Goal: Transaction & Acquisition: Purchase product/service

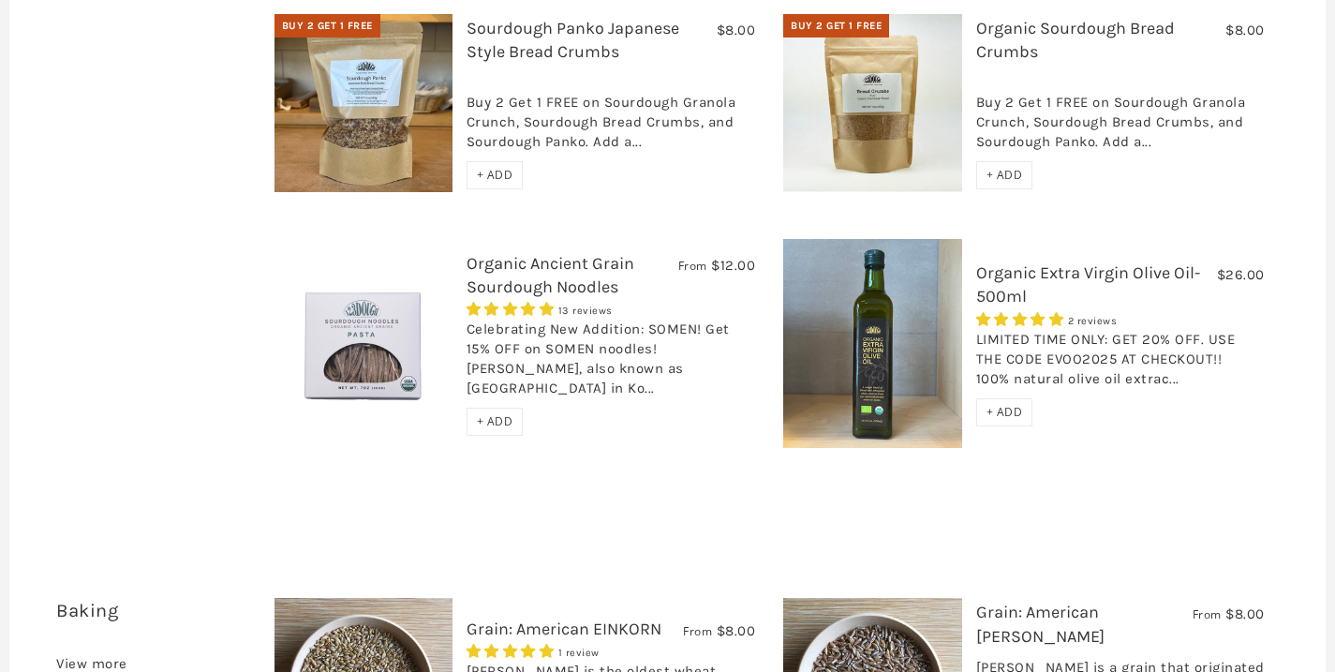
scroll to position [1945, 0]
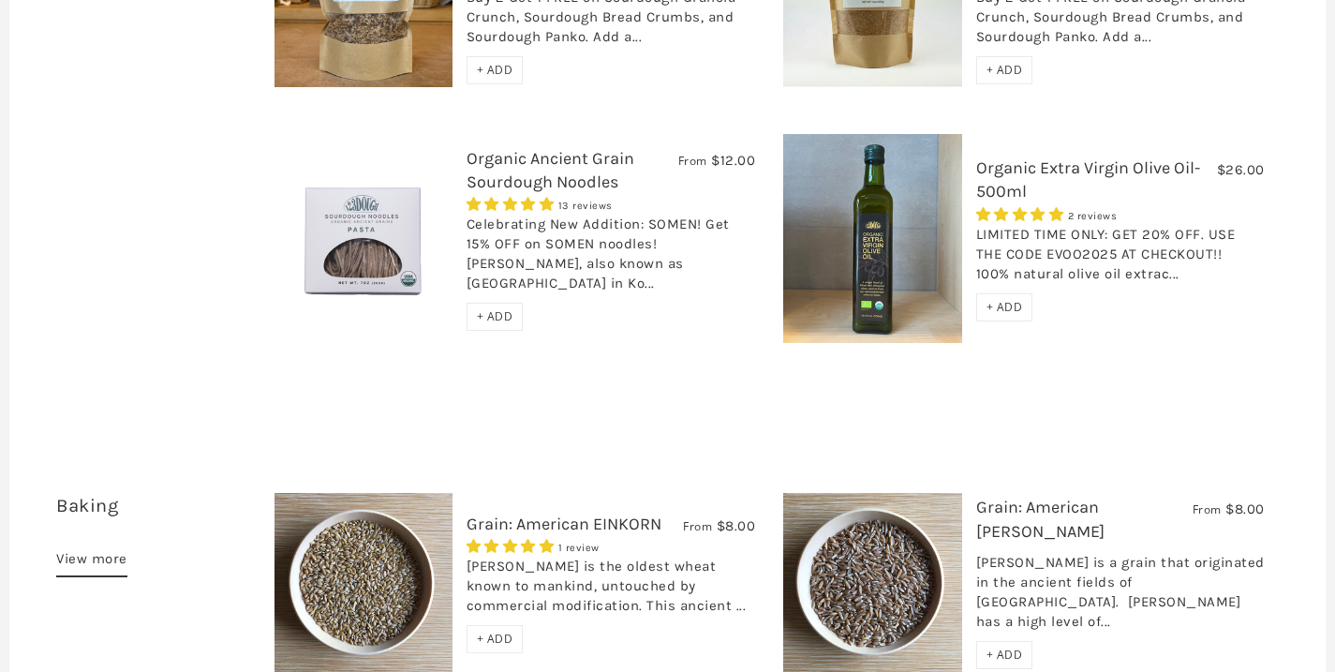
click at [394, 211] on img at bounding box center [364, 239] width 178 height 178
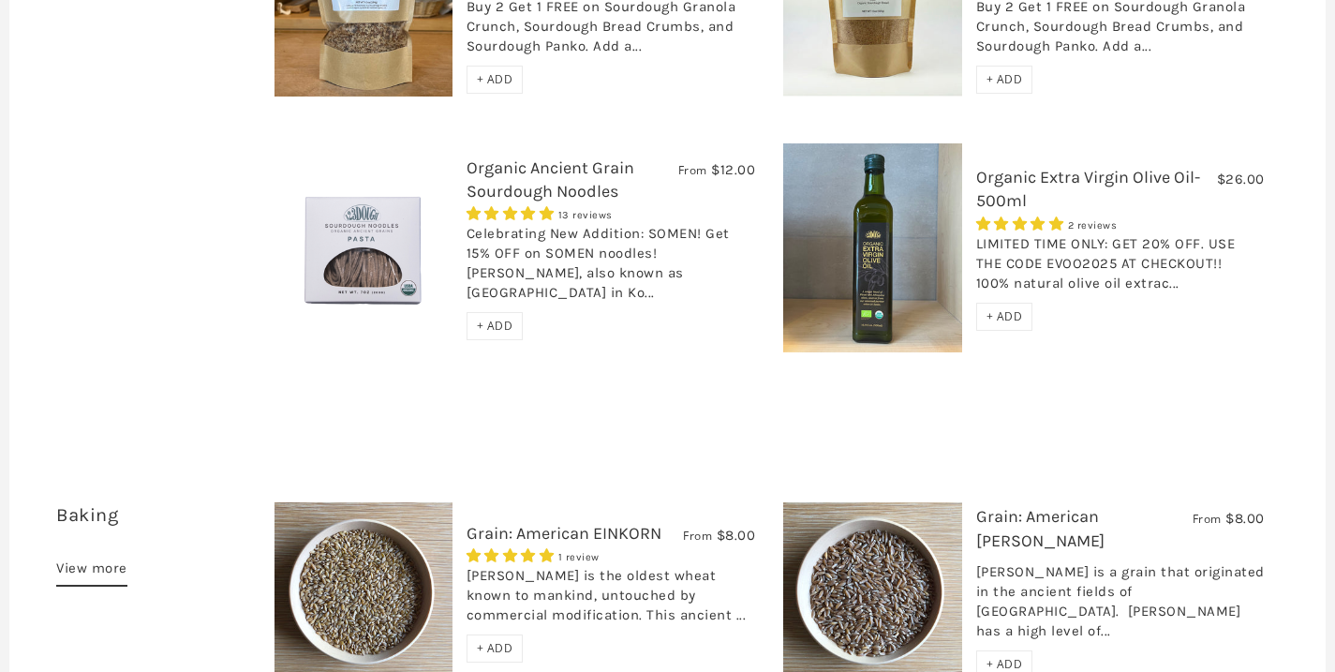
click at [505, 157] on link "Organic Ancient Grain Sourdough Noodles" at bounding box center [551, 179] width 168 height 44
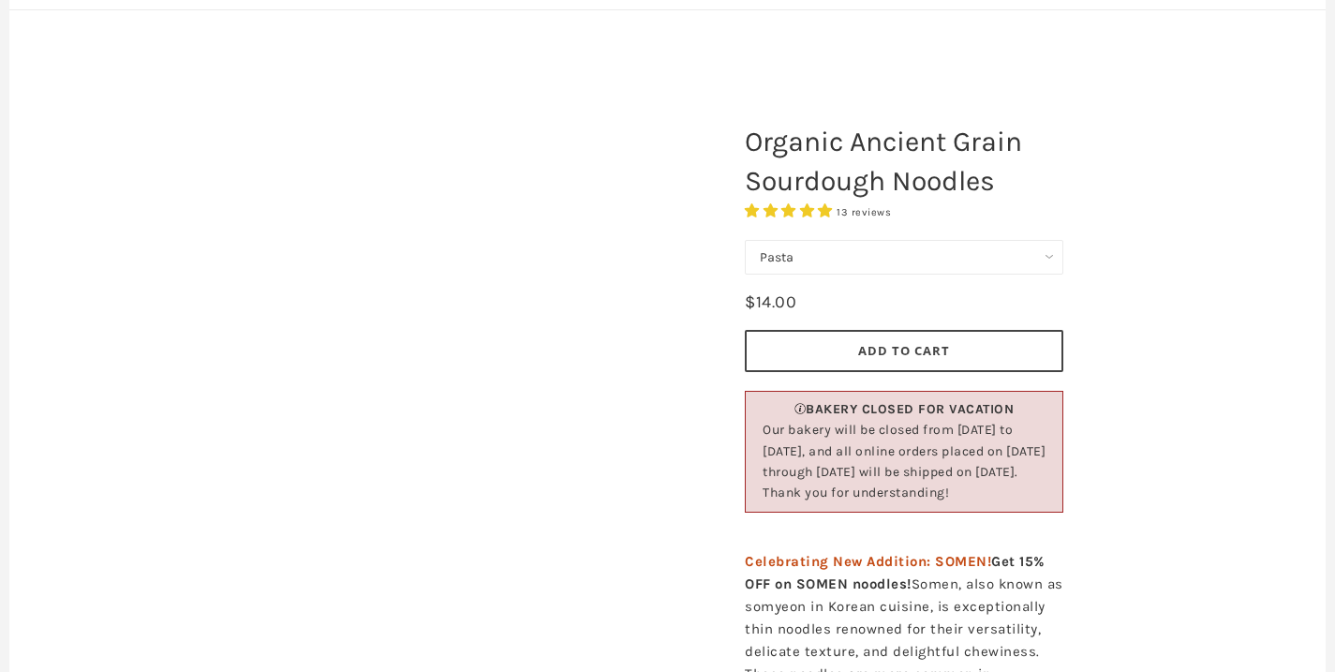
scroll to position [175, 0]
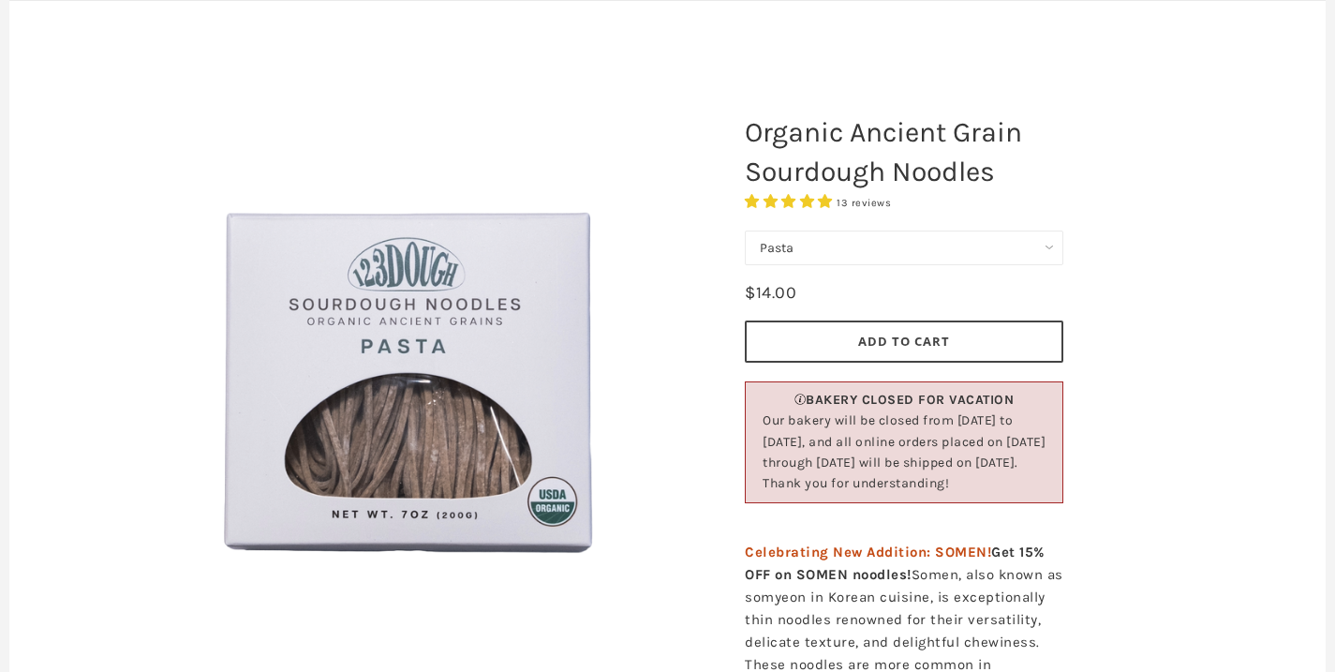
click at [874, 242] on select "Pasta Ramen Somen" at bounding box center [904, 247] width 319 height 35
select select "Ramen"
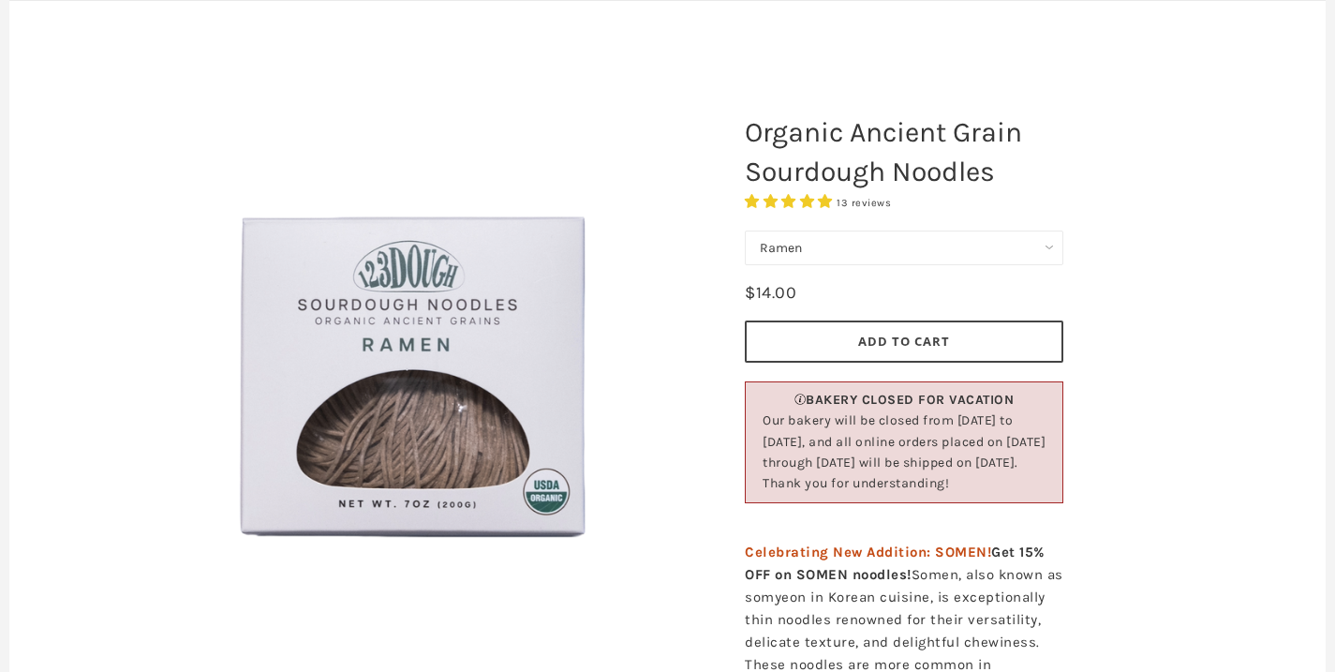
click at [377, 332] on img at bounding box center [410, 376] width 562 height 562
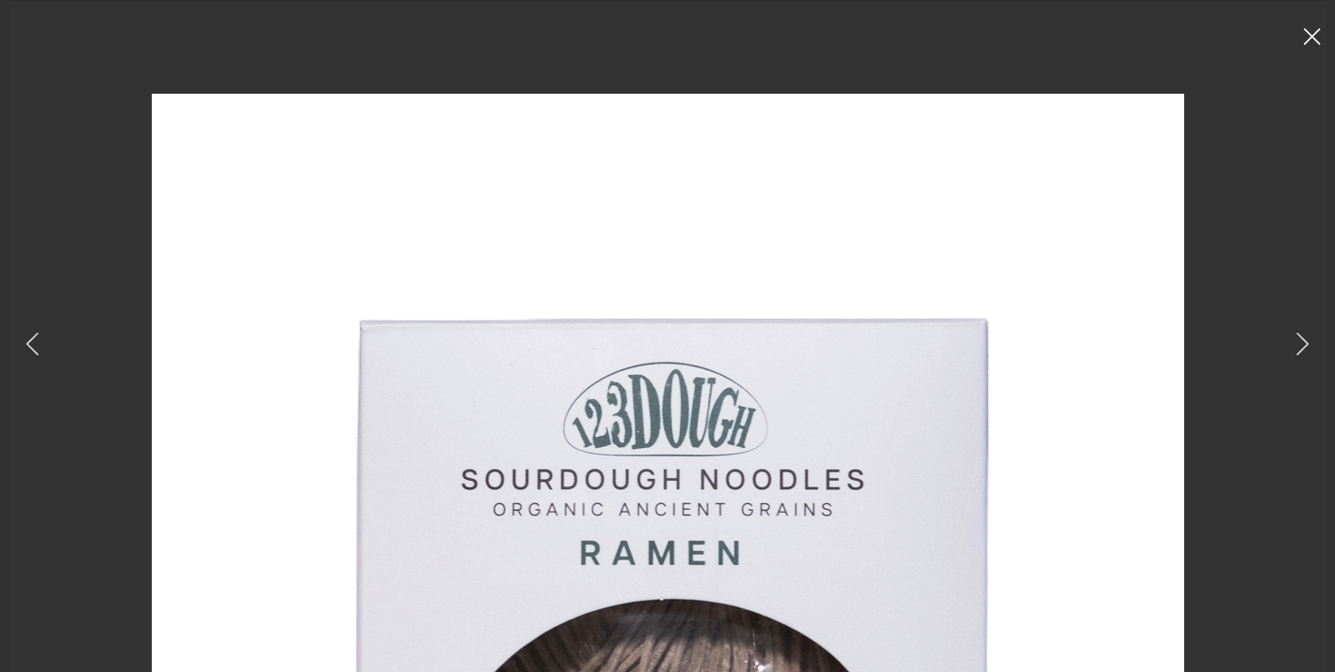
click at [1311, 39] on icon at bounding box center [1312, 36] width 18 height 17
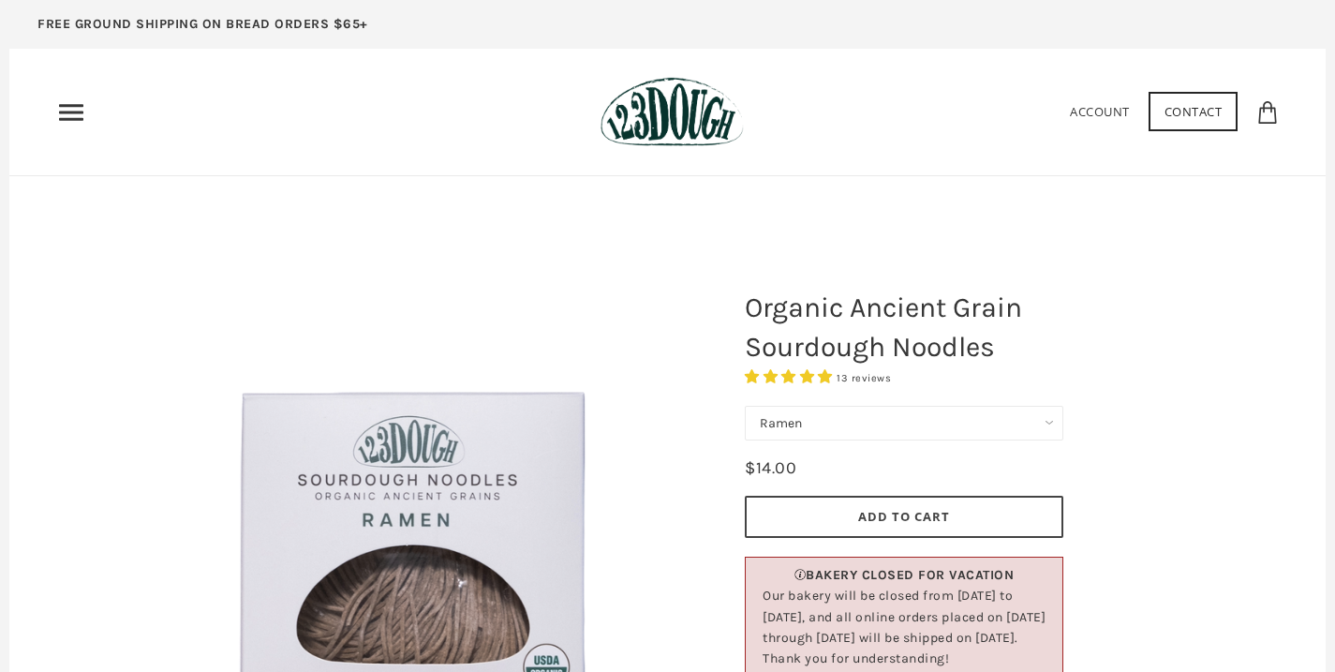
scroll to position [175, 0]
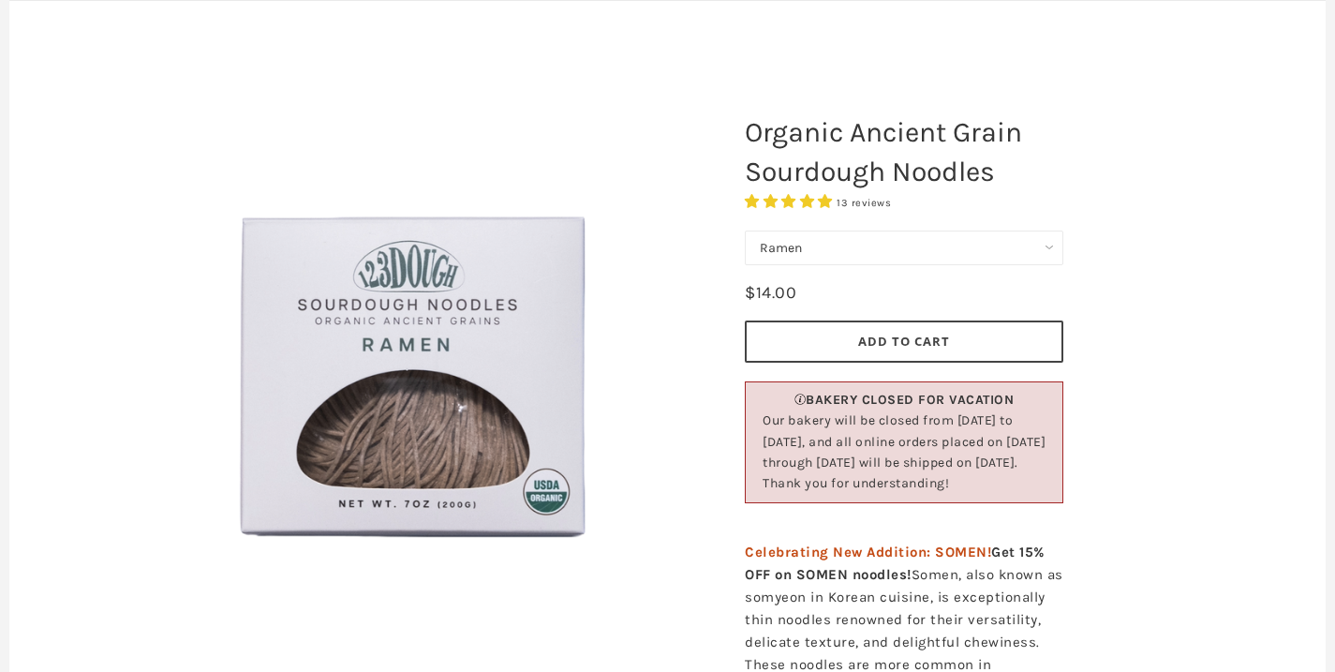
click at [420, 318] on img at bounding box center [410, 376] width 562 height 562
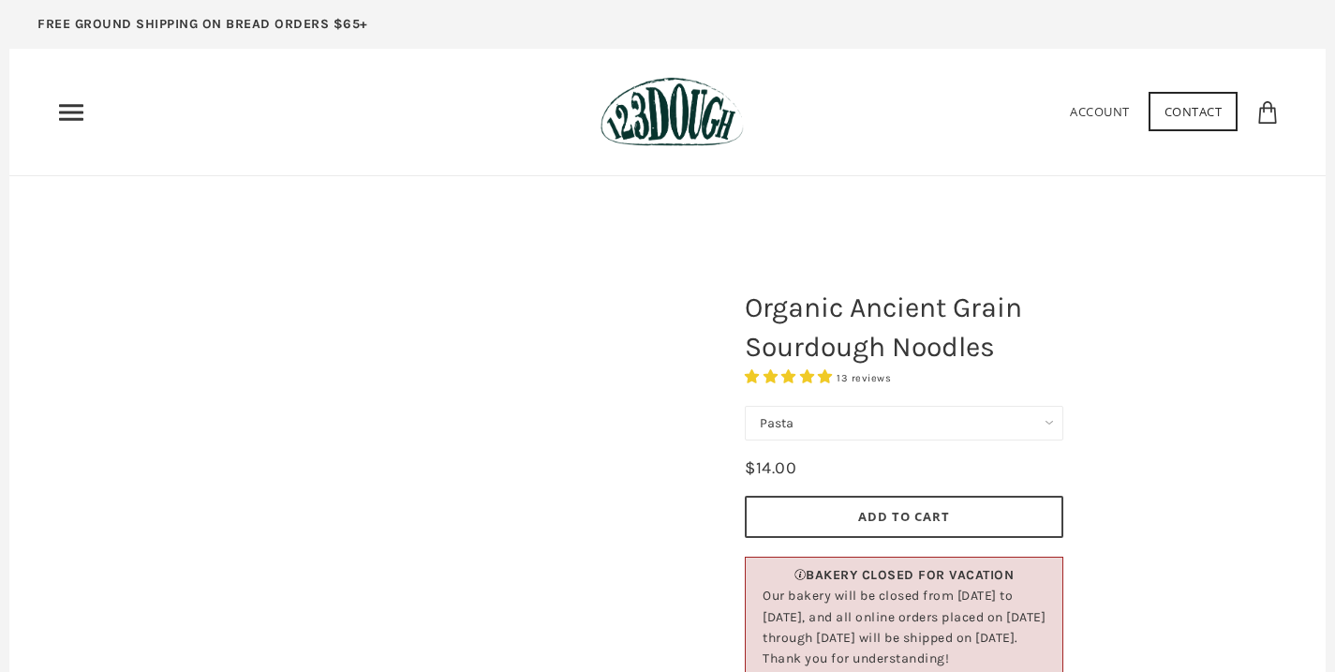
click at [898, 423] on select "Pasta Ramen Somen" at bounding box center [904, 423] width 319 height 35
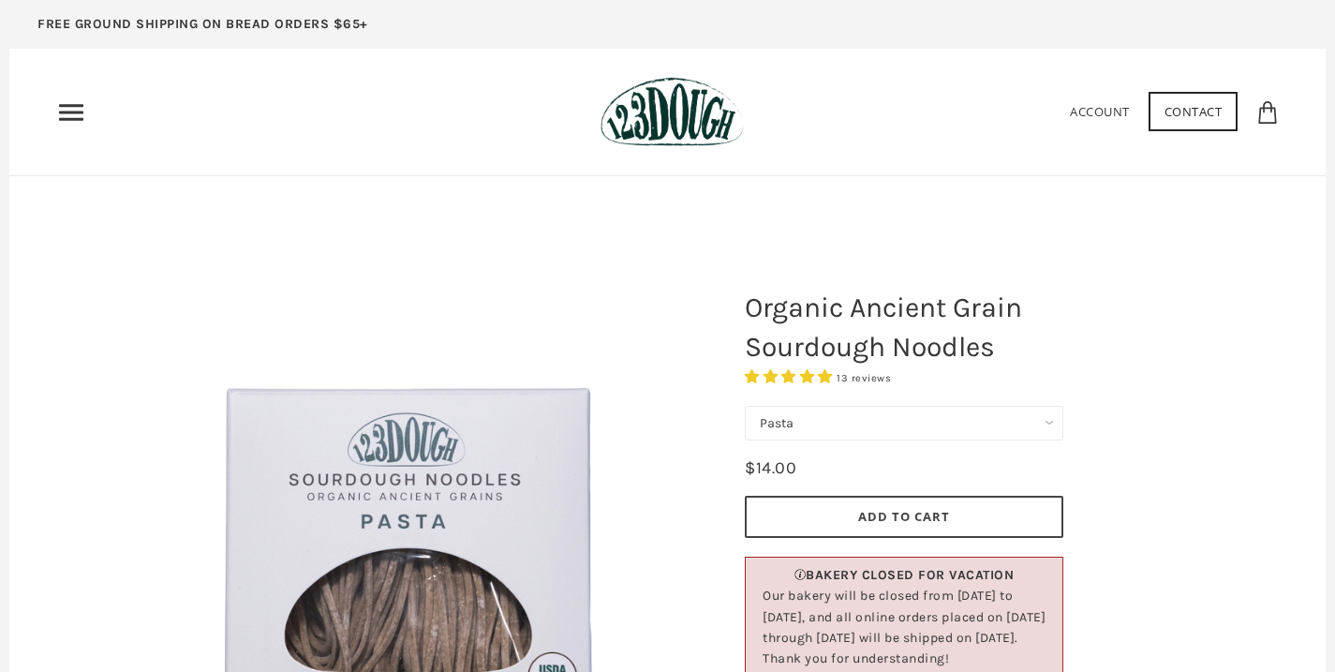
click at [419, 468] on img at bounding box center [410, 551] width 562 height 562
click at [830, 417] on select "Pasta Ramen Somen" at bounding box center [904, 423] width 319 height 35
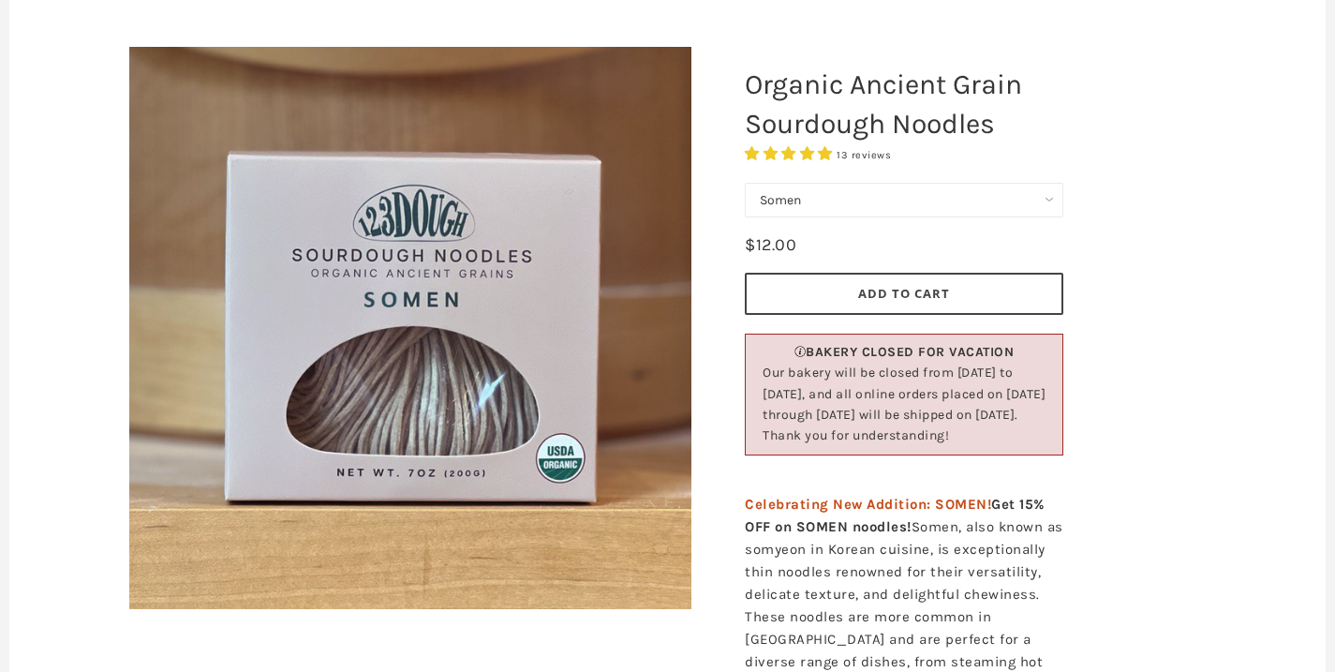
click at [533, 378] on img at bounding box center [410, 328] width 562 height 562
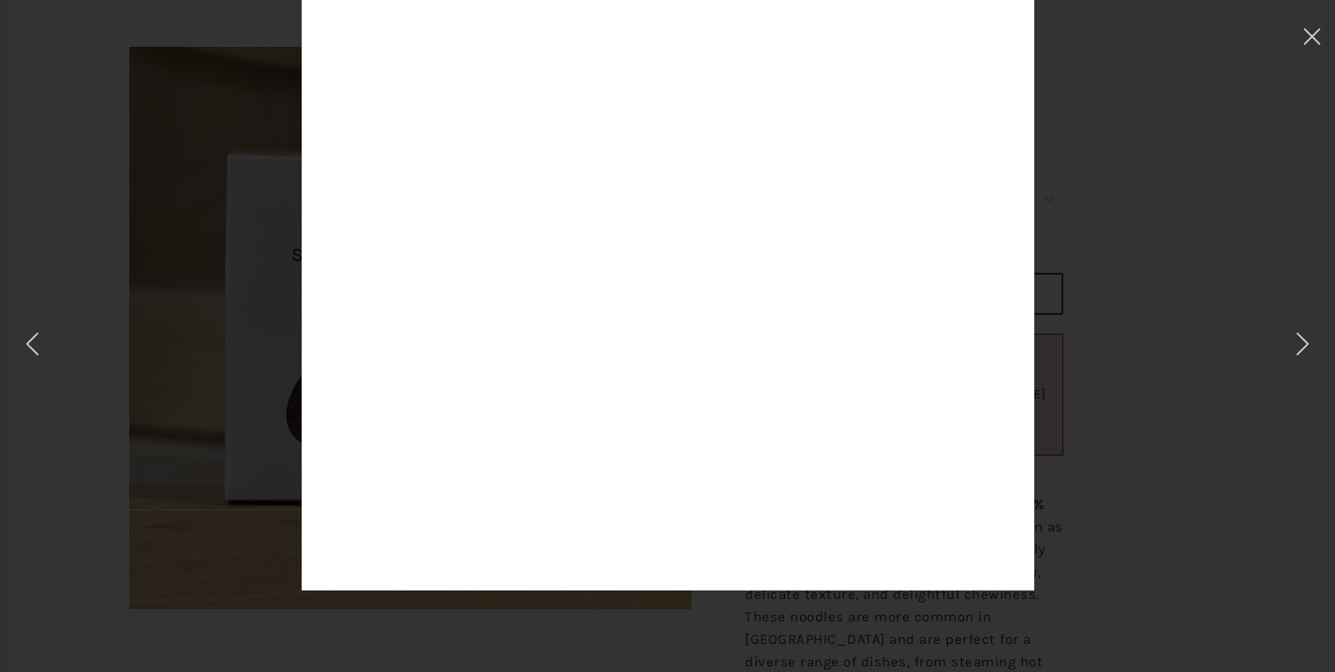
scroll to position [255, 0]
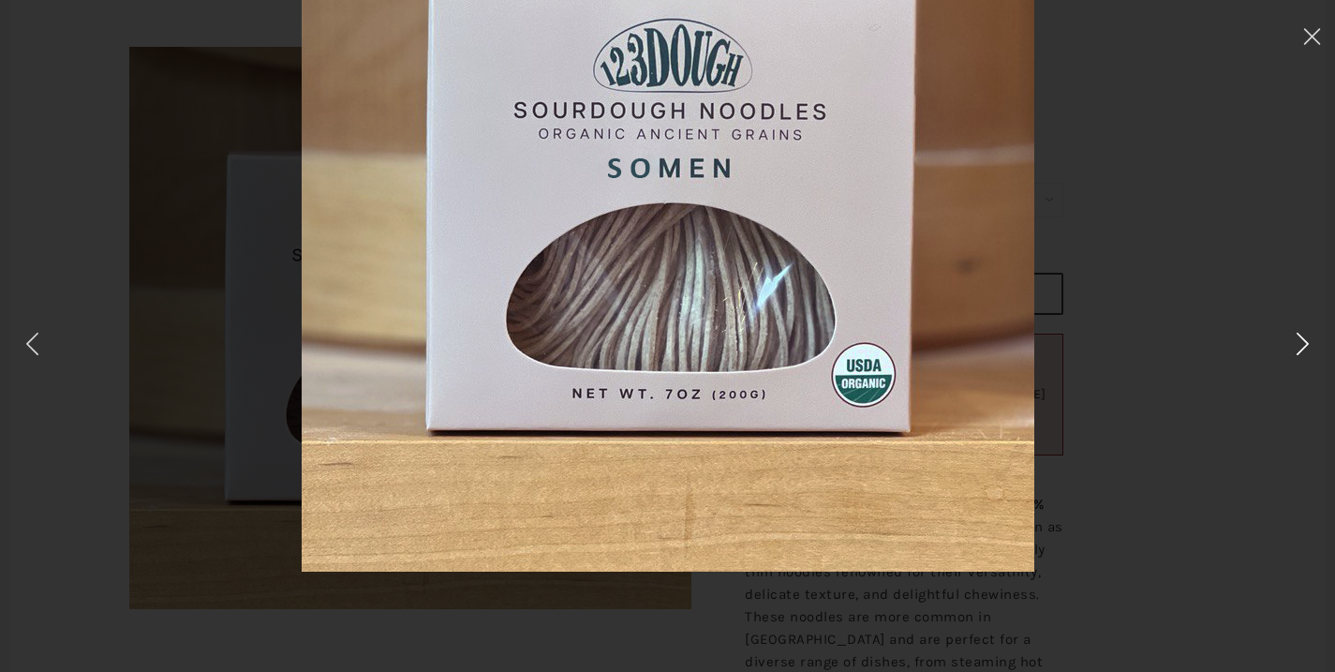
click at [1293, 351] on icon at bounding box center [1302, 344] width 27 height 26
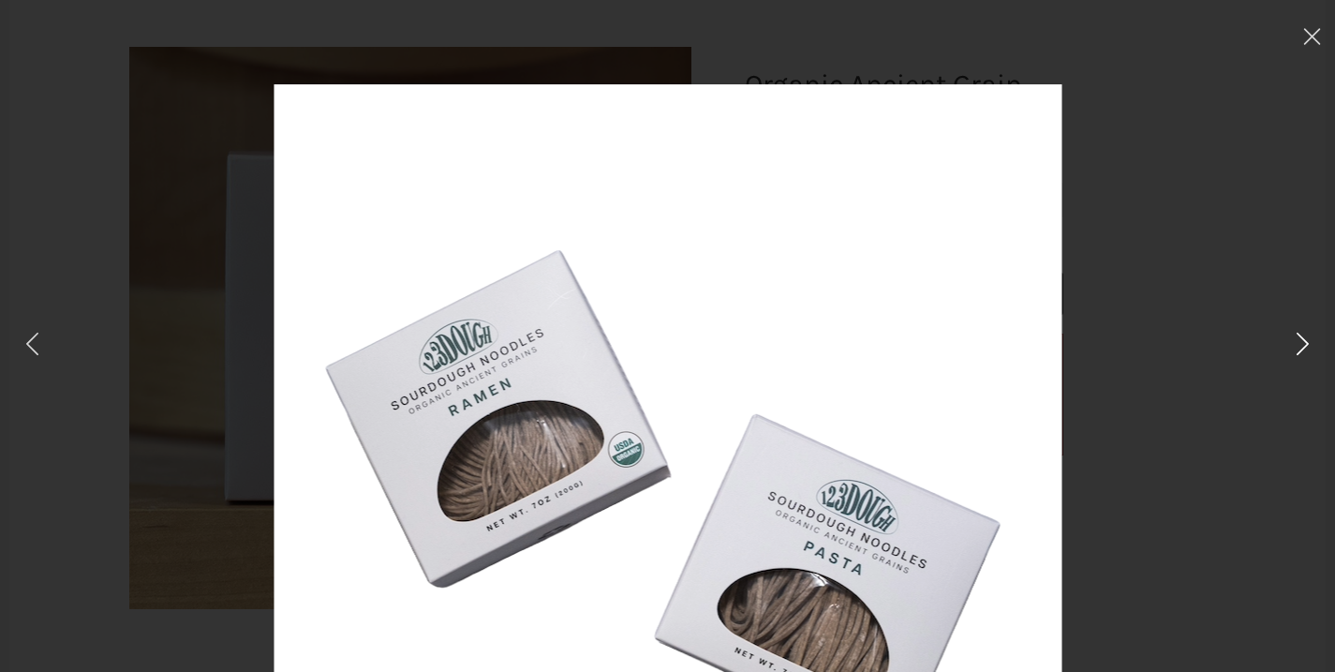
scroll to position [0, 0]
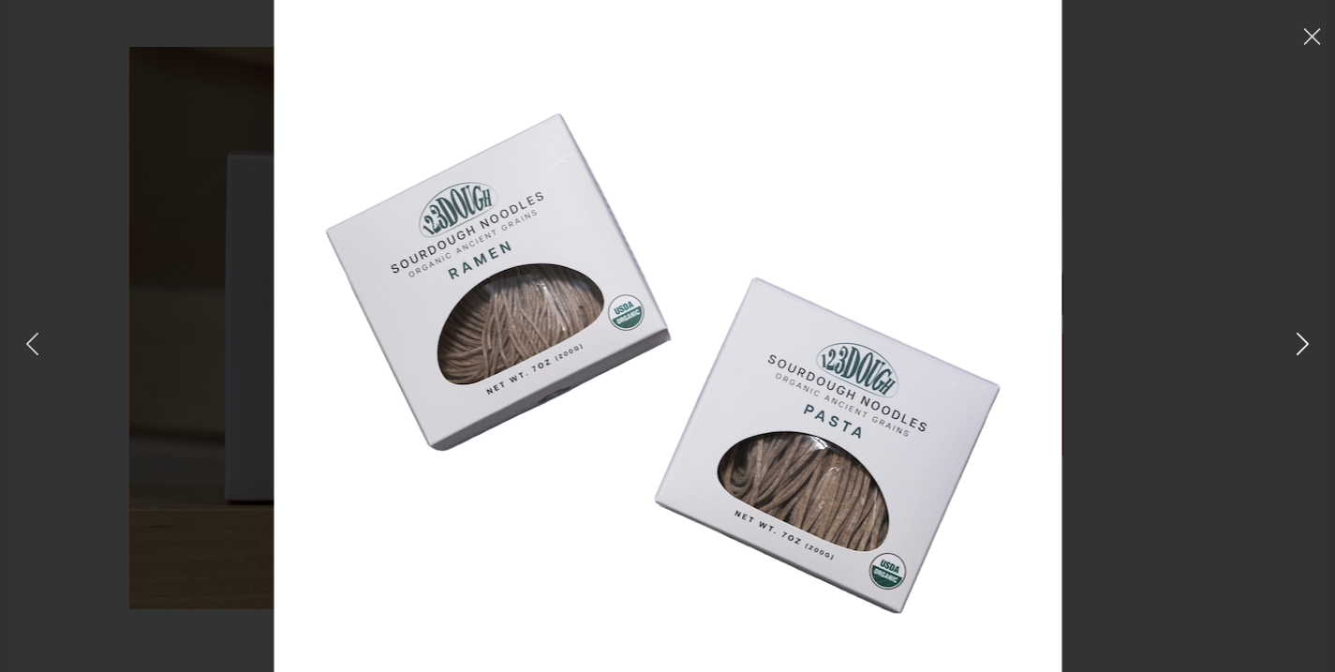
click at [1299, 347] on icon at bounding box center [1302, 344] width 27 height 26
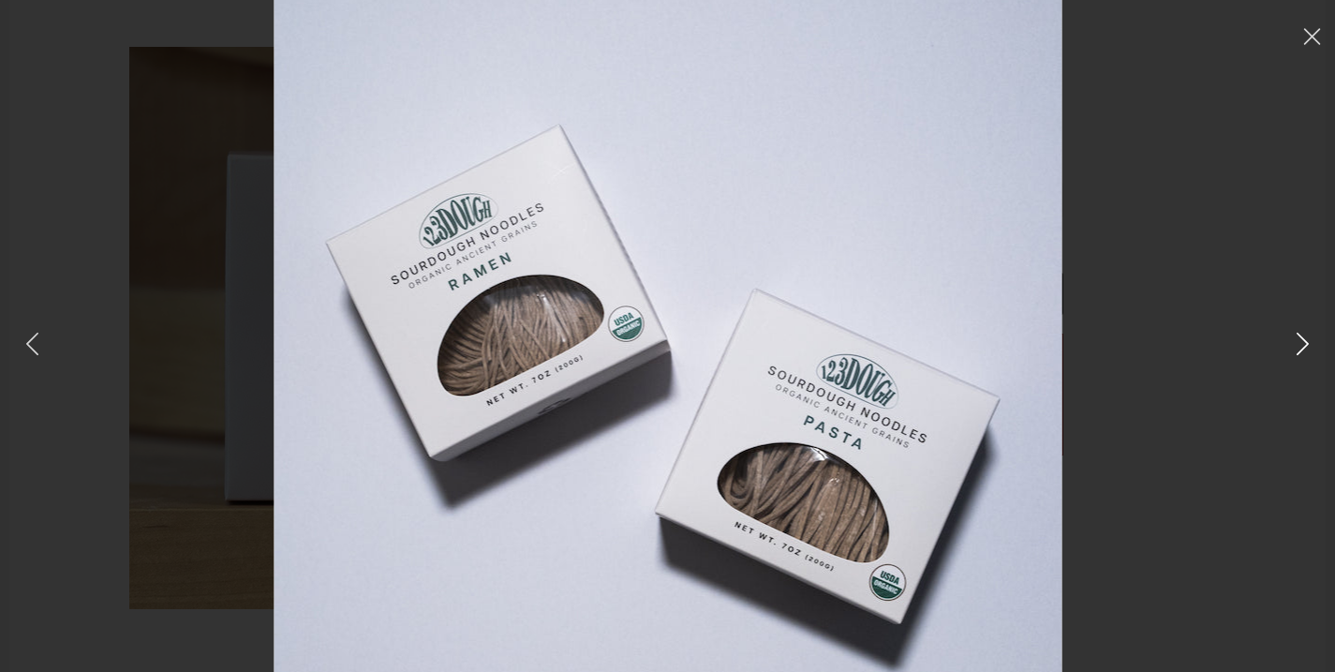
click at [1299, 340] on icon at bounding box center [1302, 344] width 27 height 26
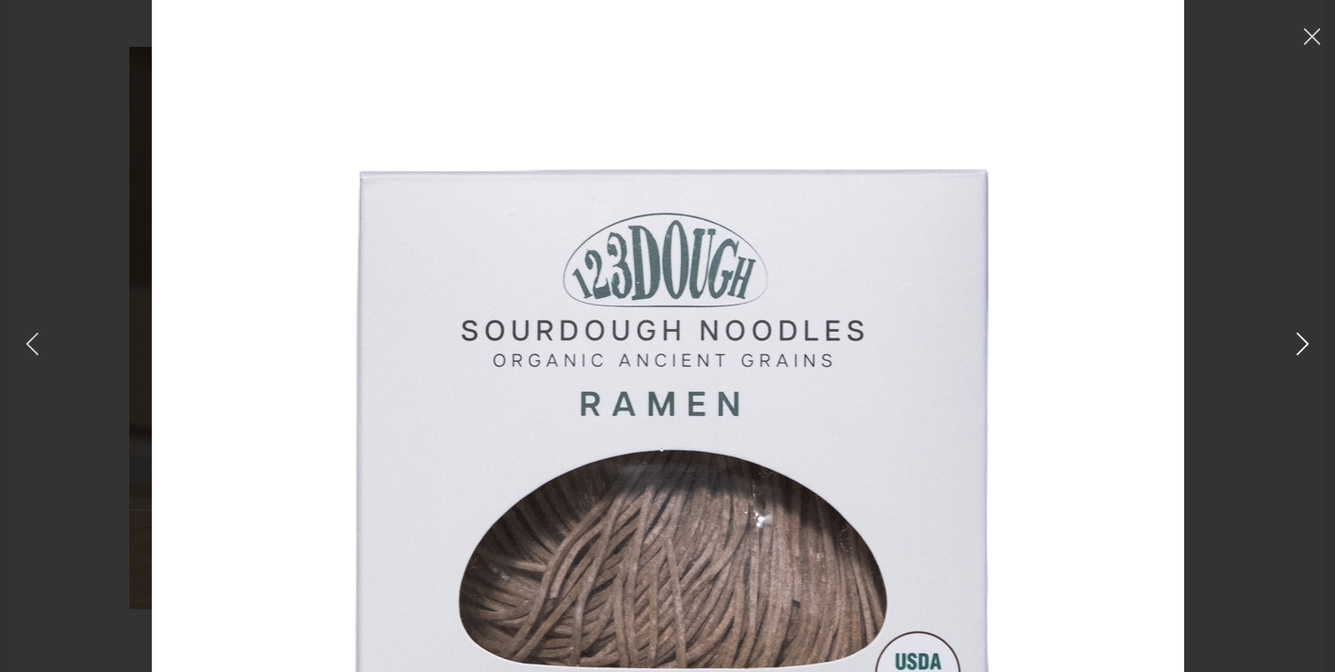
click at [1299, 337] on icon at bounding box center [1302, 344] width 27 height 26
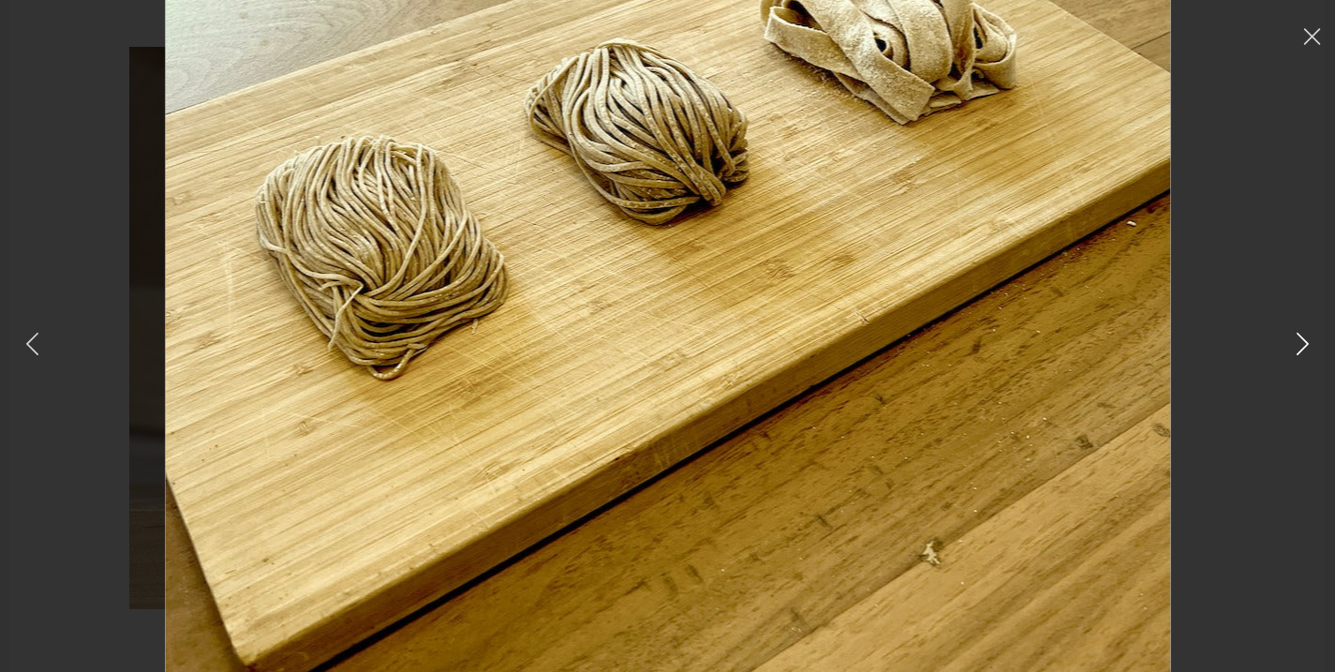
click at [1300, 335] on icon at bounding box center [1302, 344] width 27 height 26
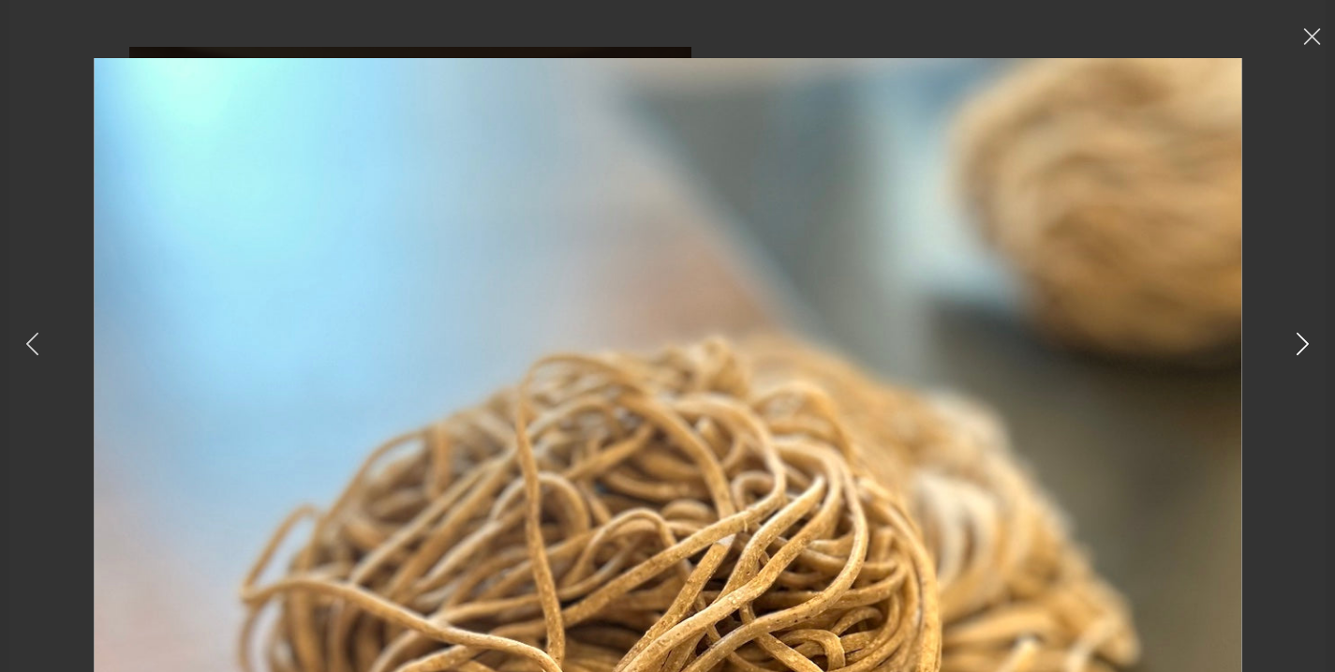
click at [1304, 349] on icon at bounding box center [1302, 344] width 27 height 26
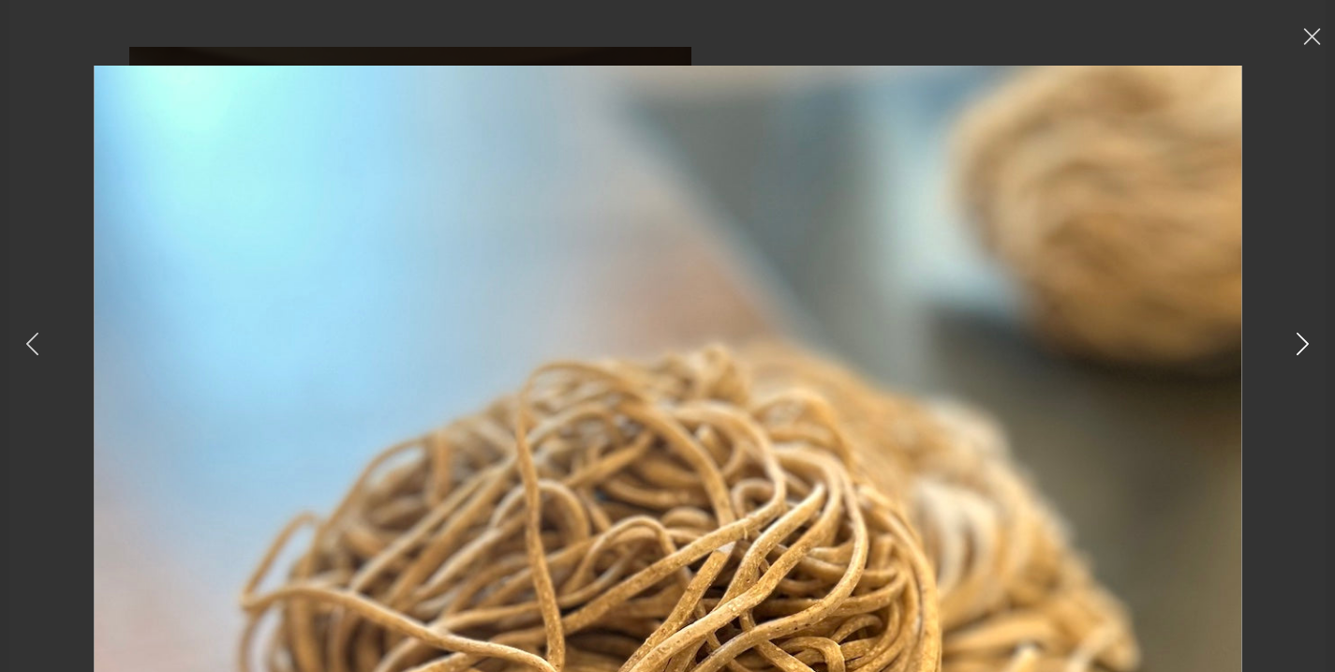
click at [1304, 349] on icon at bounding box center [1302, 344] width 27 height 26
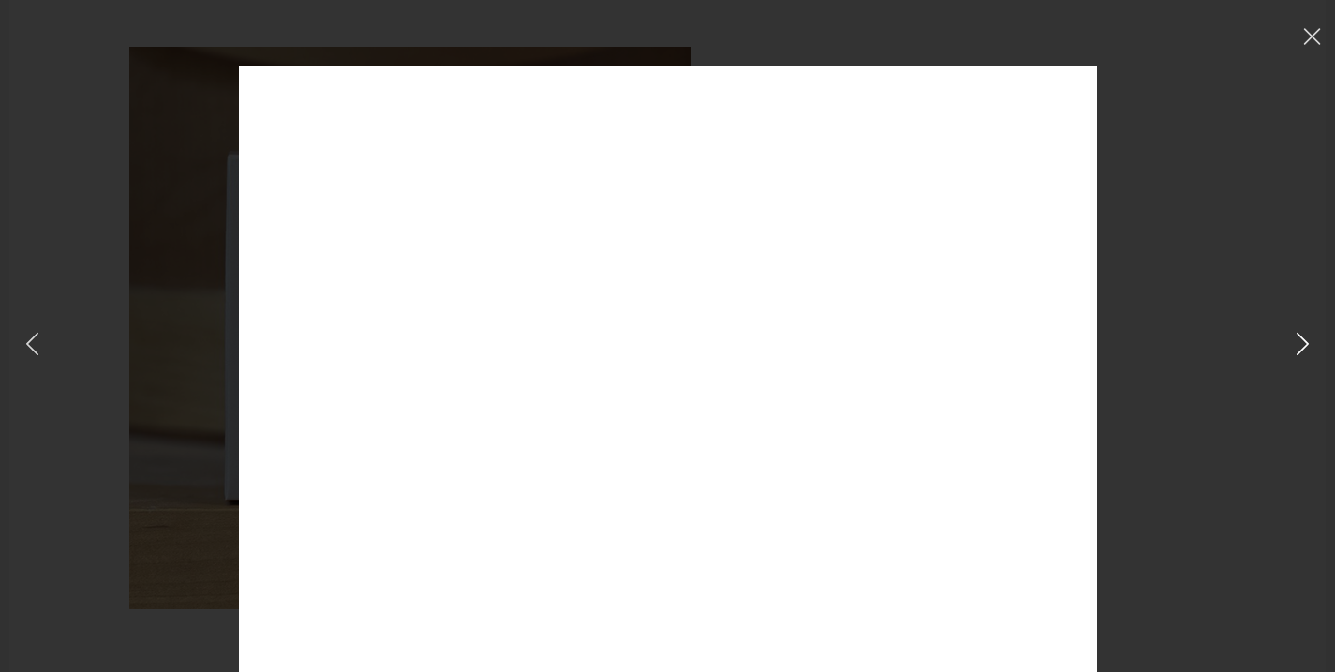
scroll to position [0, 0]
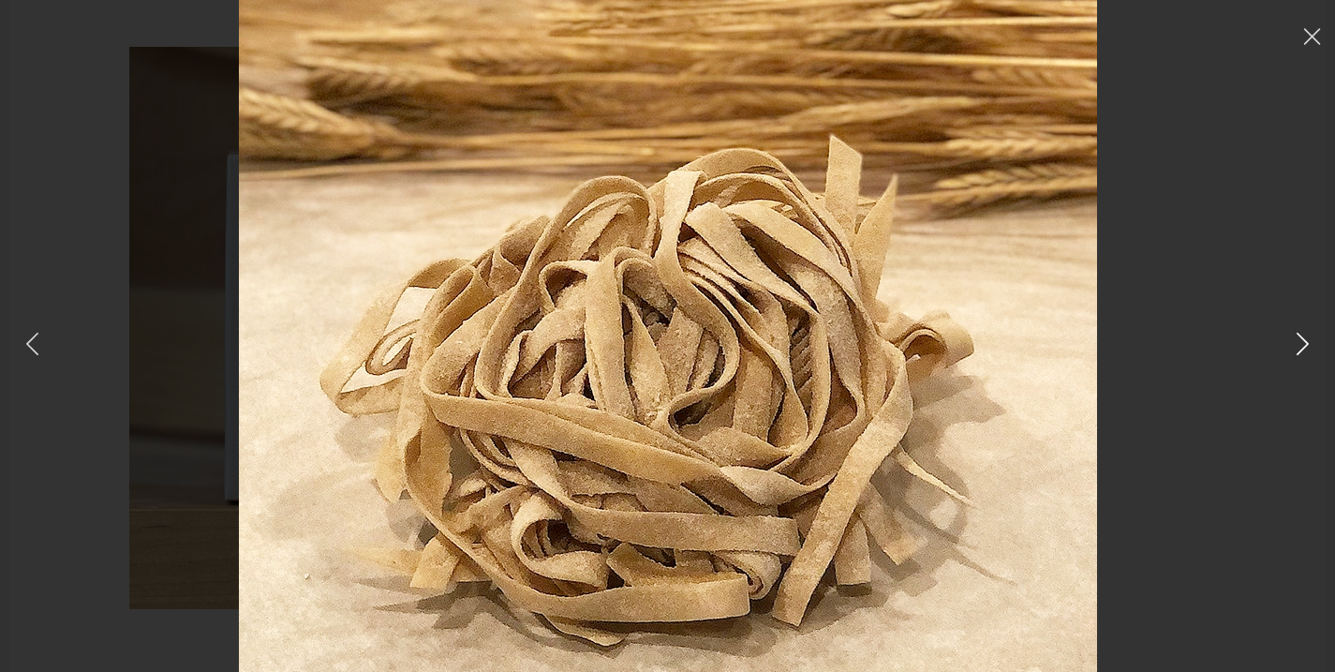
click at [1314, 347] on icon at bounding box center [1302, 344] width 27 height 26
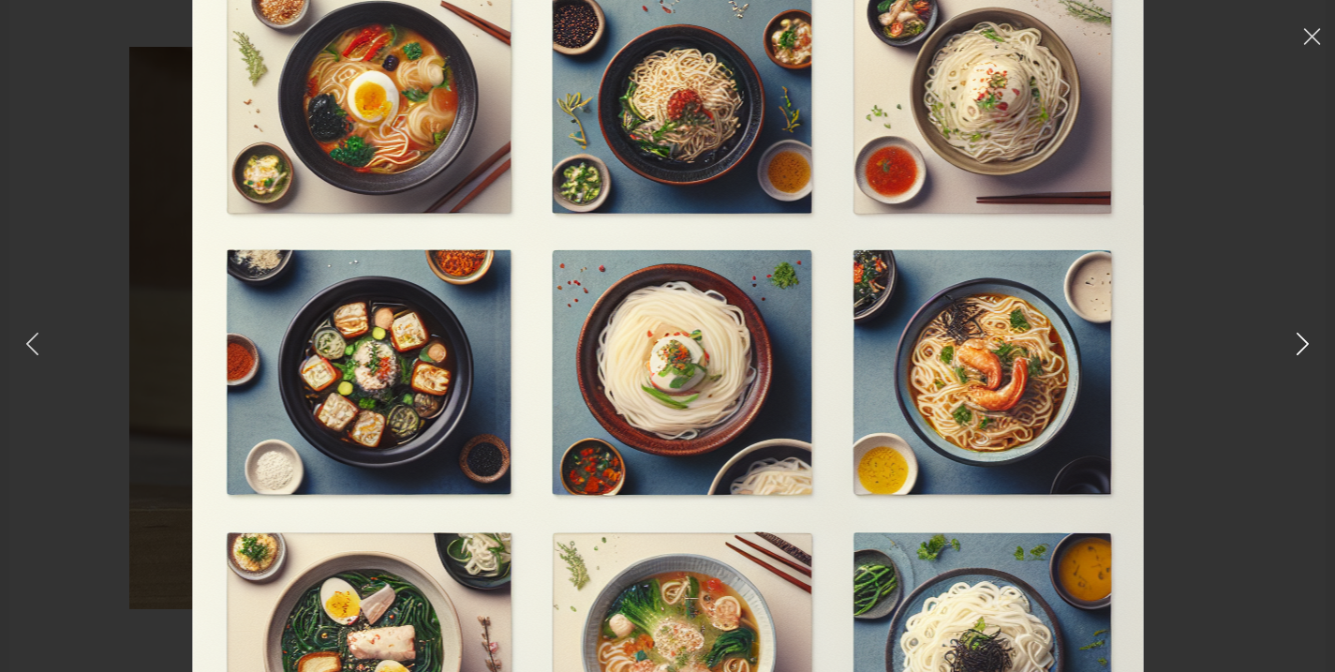
click at [1298, 341] on icon at bounding box center [1302, 344] width 27 height 26
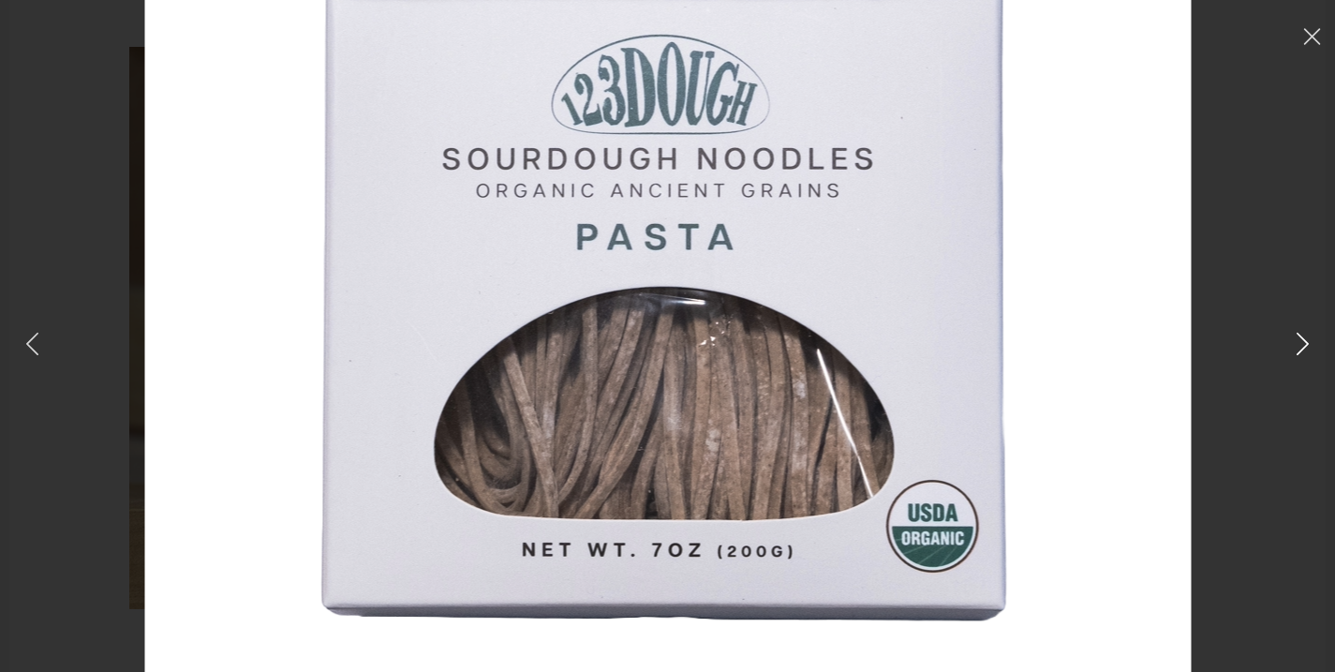
click at [1299, 341] on icon at bounding box center [1302, 344] width 27 height 26
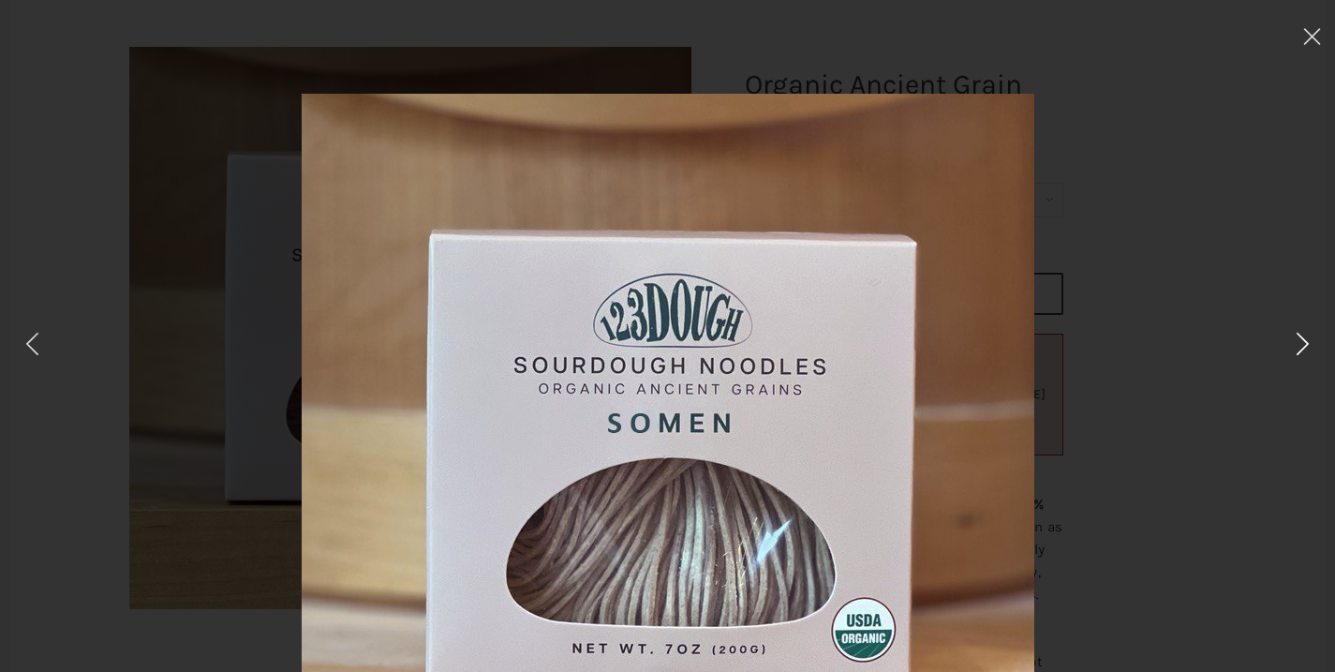
click at [1299, 342] on icon at bounding box center [1302, 344] width 27 height 26
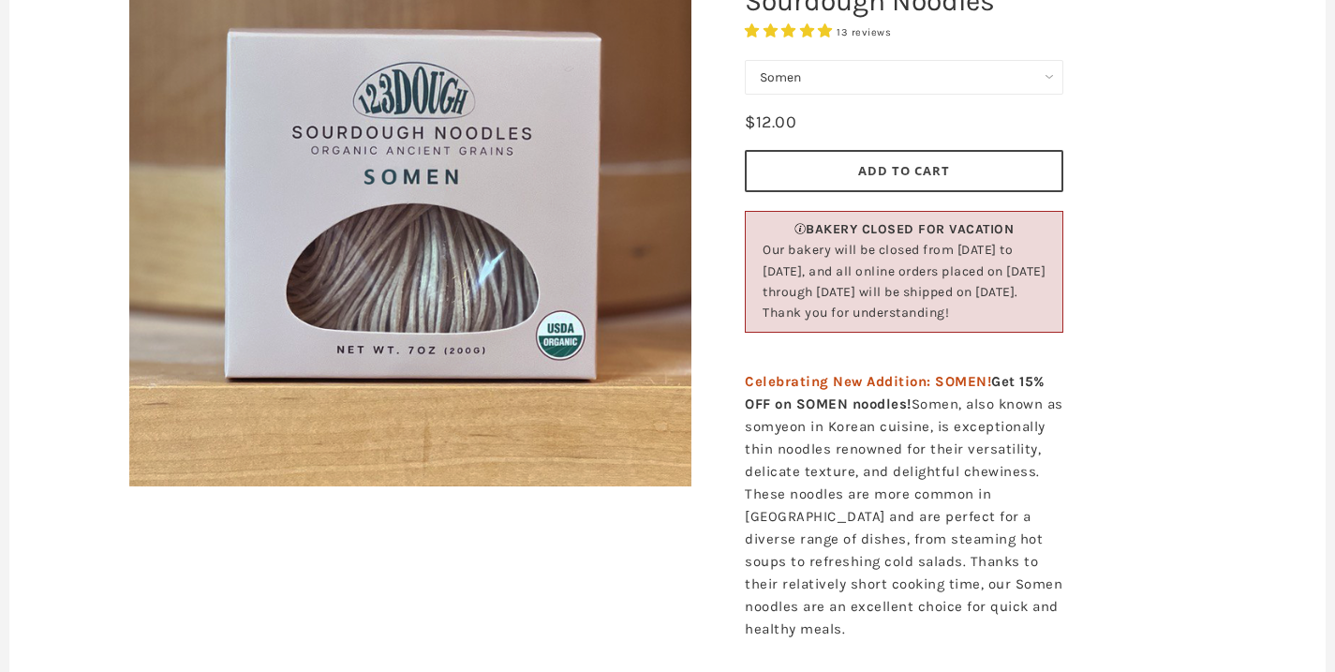
scroll to position [218, 0]
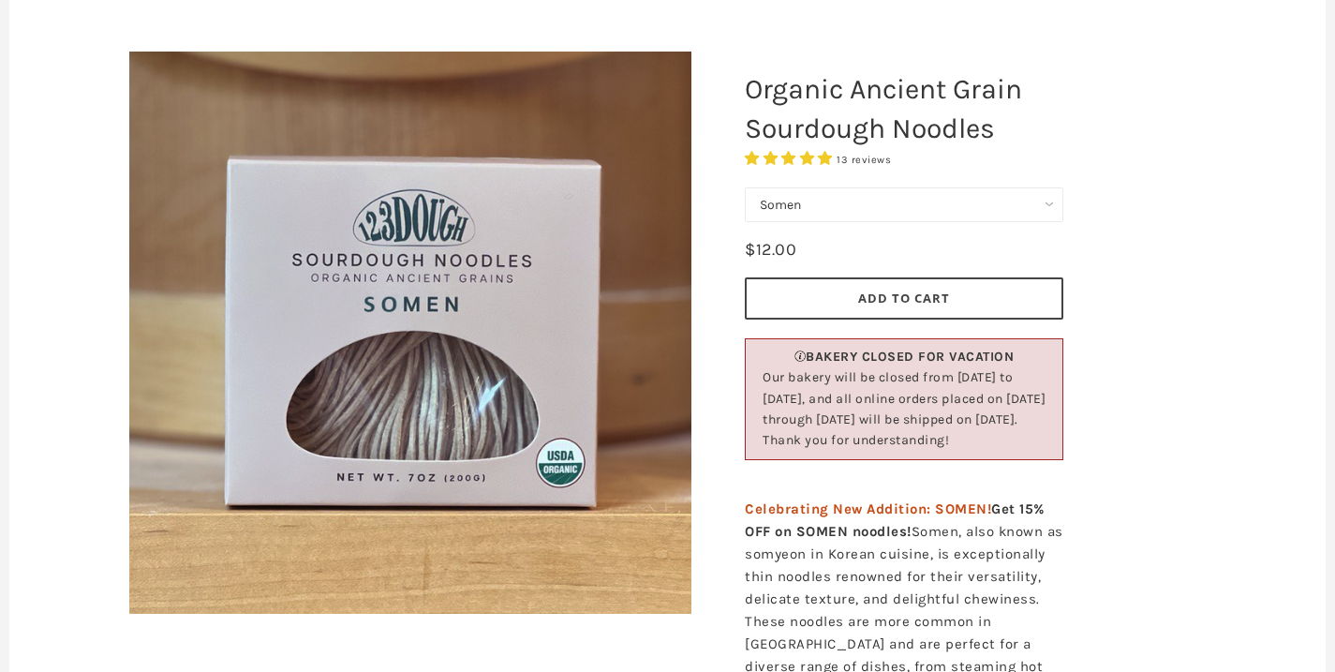
click at [816, 206] on select "Pasta Ramen Somen" at bounding box center [904, 204] width 319 height 35
select select "Ramen"
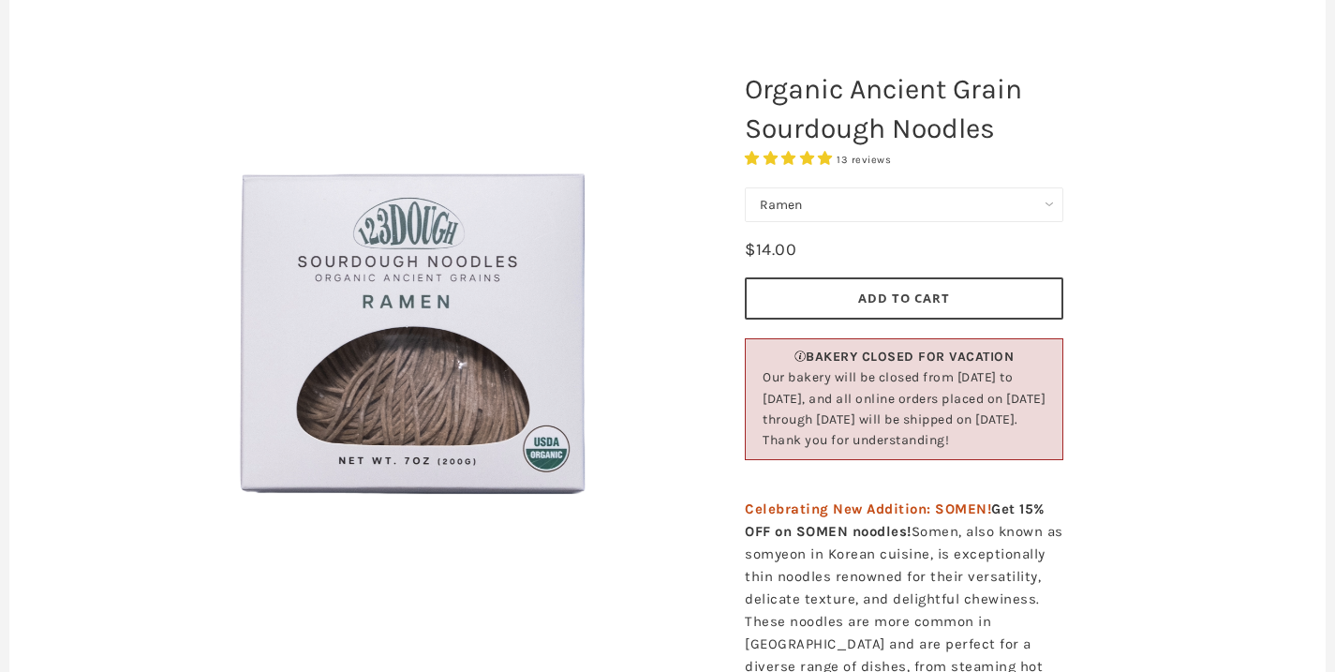
click at [1162, 394] on div "Organic Ancient Grain Sourdough Noodles 13 reviews" at bounding box center [998, 630] width 562 height 1251
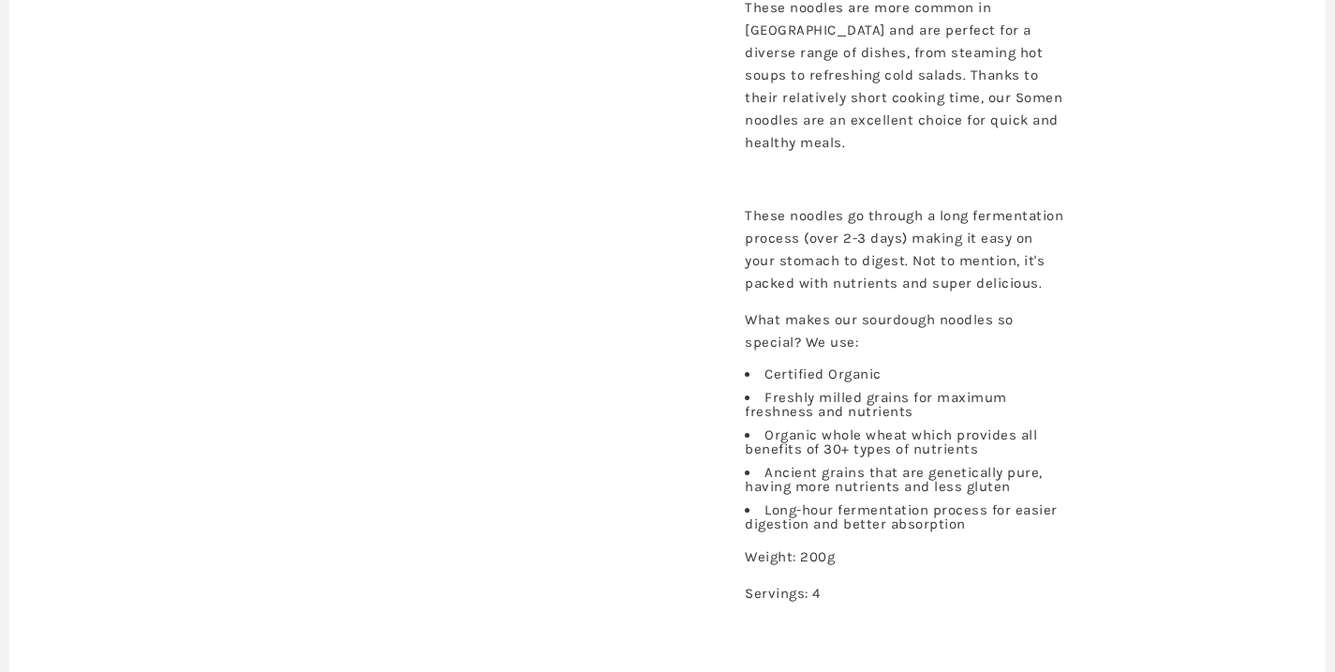
scroll to position [847, 0]
